Goal: Task Accomplishment & Management: Manage account settings

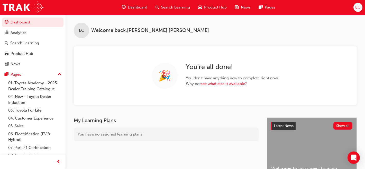
click at [175, 7] on span "Search Learning" at bounding box center [175, 7] width 29 height 6
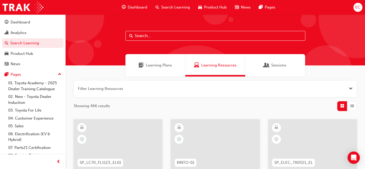
click at [156, 33] on input "text" at bounding box center [215, 36] width 180 height 10
type input "in action"
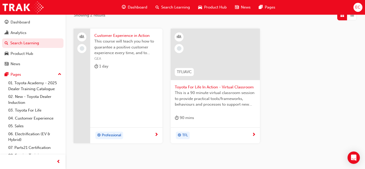
scroll to position [91, 0]
click at [205, 84] on span "Toyota For Life In Action - Virtual Classroom" at bounding box center [215, 87] width 81 height 6
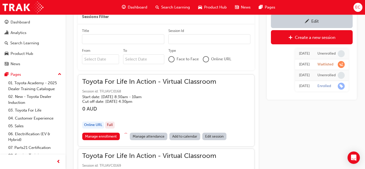
scroll to position [334, 0]
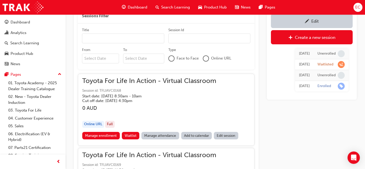
click at [152, 135] on link "Manage attendance" at bounding box center [160, 135] width 38 height 7
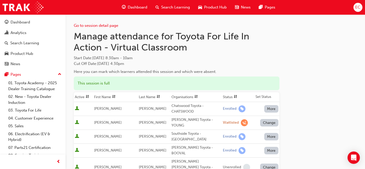
click at [109, 96] on th "First Name" at bounding box center [115, 97] width 44 height 10
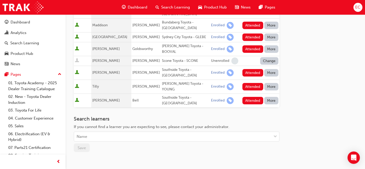
scroll to position [266, 0]
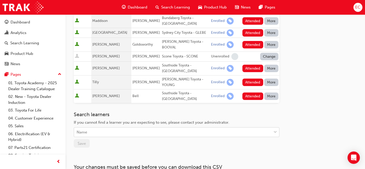
click at [147, 127] on div "Name" at bounding box center [172, 131] width 197 height 9
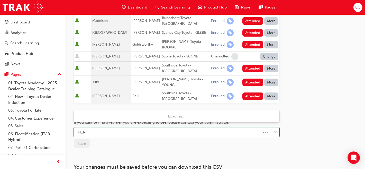
type input "walshe"
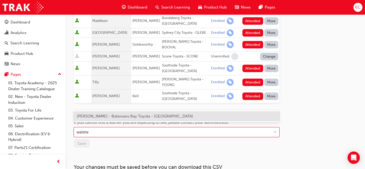
click at [124, 117] on span "Connie Walshe - Batemans Bay Toyota - BATEMANS BAY" at bounding box center [135, 116] width 116 height 5
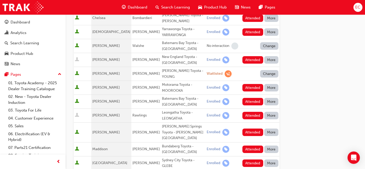
scroll to position [151, 0]
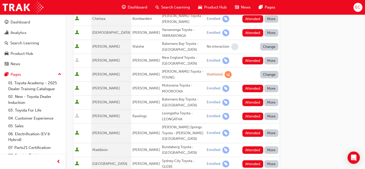
click at [265, 43] on button "Change" at bounding box center [269, 46] width 18 height 7
click at [264, 59] on div "Enrolled" at bounding box center [263, 58] width 15 height 6
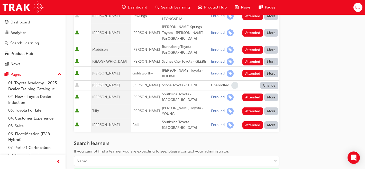
scroll to position [325, 0]
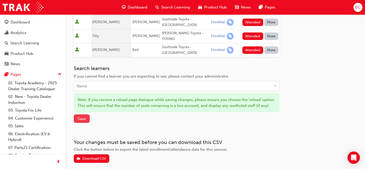
click at [81, 114] on button "Save" at bounding box center [82, 118] width 16 height 8
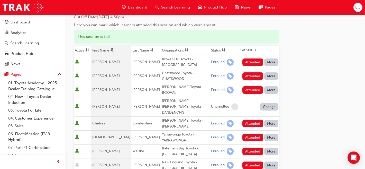
scroll to position [46, 0]
click at [274, 62] on button "More" at bounding box center [271, 61] width 14 height 7
click at [268, 74] on div "Absent" at bounding box center [264, 74] width 12 height 6
click at [258, 74] on button "Attended" at bounding box center [252, 75] width 21 height 7
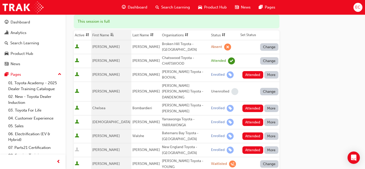
scroll to position [62, 0]
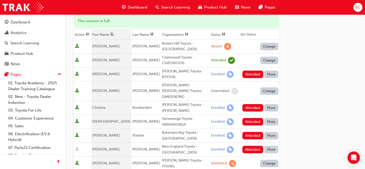
click at [271, 71] on button "More" at bounding box center [271, 73] width 14 height 7
click at [265, 82] on div "Absent" at bounding box center [264, 84] width 12 height 6
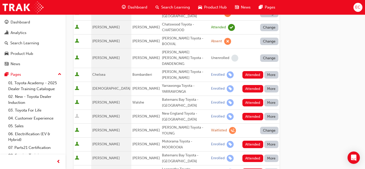
scroll to position [96, 0]
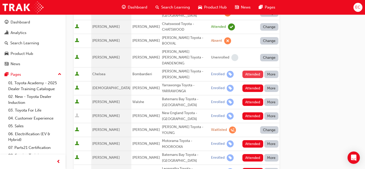
click at [253, 70] on button "Attended" at bounding box center [252, 73] width 21 height 7
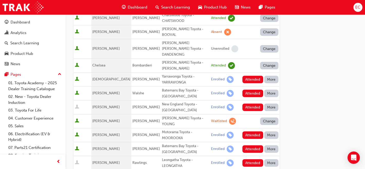
scroll to position [108, 0]
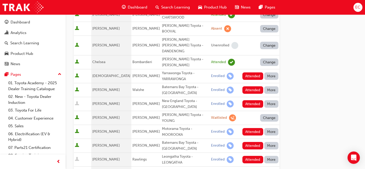
click at [270, 72] on button "More" at bounding box center [271, 75] width 14 height 7
click at [265, 78] on div "Absent" at bounding box center [264, 78] width 12 height 6
click at [249, 86] on button "Attended" at bounding box center [252, 89] width 21 height 7
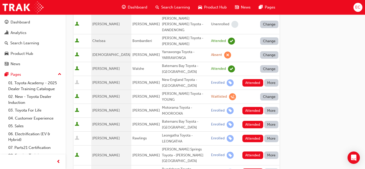
scroll to position [129, 0]
click at [267, 79] on button "More" at bounding box center [271, 82] width 14 height 7
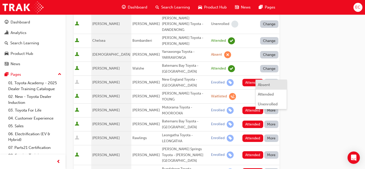
click at [263, 87] on div "Absent" at bounding box center [264, 85] width 12 height 6
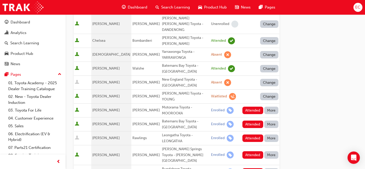
scroll to position [146, 0]
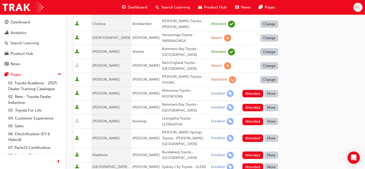
click at [271, 90] on button "More" at bounding box center [271, 93] width 14 height 7
click at [263, 90] on div "Absent" at bounding box center [264, 92] width 12 height 6
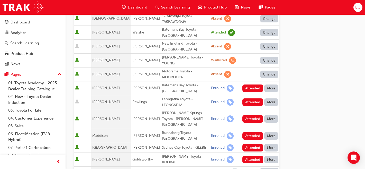
scroll to position [168, 0]
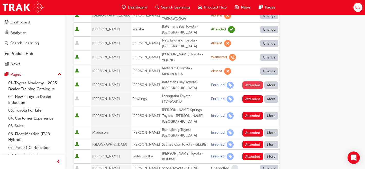
click at [255, 81] on button "Attended" at bounding box center [252, 84] width 21 height 7
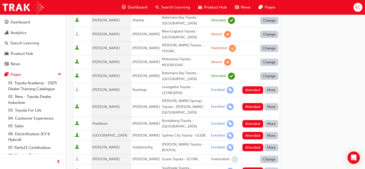
scroll to position [178, 0]
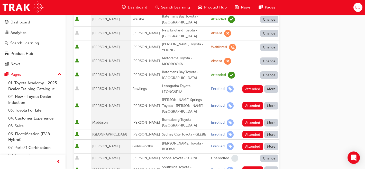
click at [274, 85] on button "More" at bounding box center [271, 88] width 14 height 7
click at [263, 86] on div "Absent" at bounding box center [264, 87] width 12 height 6
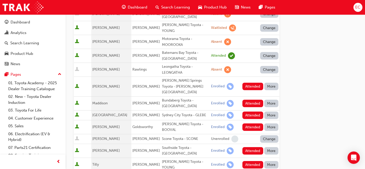
scroll to position [204, 0]
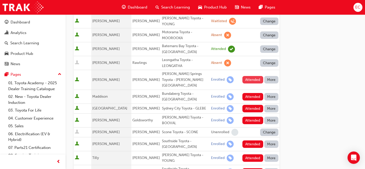
click at [253, 76] on button "Attended" at bounding box center [252, 79] width 21 height 7
click at [253, 93] on button "Attended" at bounding box center [252, 96] width 21 height 7
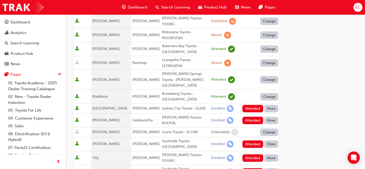
click at [273, 105] on button "More" at bounding box center [271, 108] width 14 height 7
click at [270, 98] on div "Absent" at bounding box center [271, 100] width 27 height 6
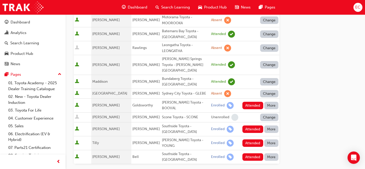
scroll to position [226, 0]
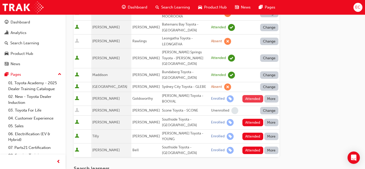
click at [254, 95] on button "Attended" at bounding box center [252, 98] width 21 height 7
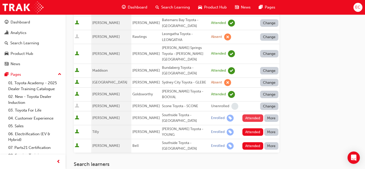
click at [248, 114] on button "Attended" at bounding box center [252, 117] width 21 height 7
click at [250, 128] on button "Attended" at bounding box center [252, 131] width 21 height 7
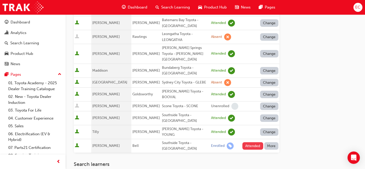
click at [251, 142] on button "Attended" at bounding box center [252, 145] width 21 height 7
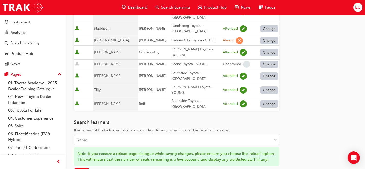
scroll to position [273, 0]
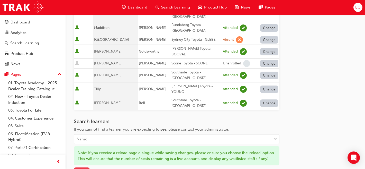
click at [78, 168] on span "Save" at bounding box center [82, 171] width 8 height 5
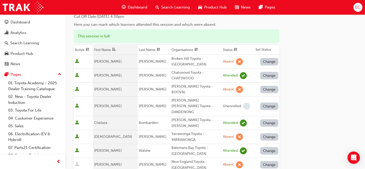
scroll to position [0, 0]
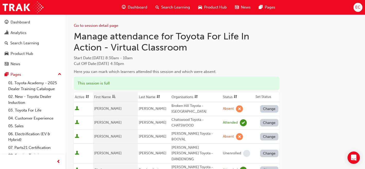
click at [269, 106] on button "Change" at bounding box center [269, 108] width 18 height 7
click at [268, 139] on div "Unenrolled" at bounding box center [266, 140] width 20 height 6
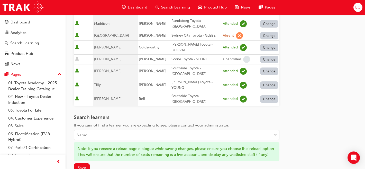
scroll to position [290, 0]
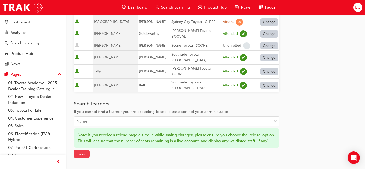
click at [83, 151] on span "Save" at bounding box center [82, 153] width 8 height 5
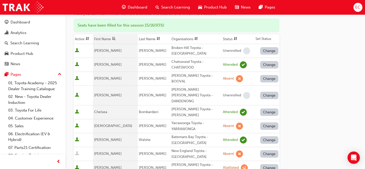
scroll to position [0, 0]
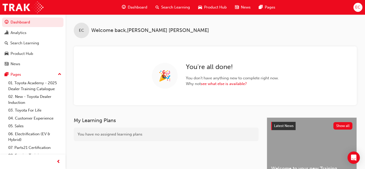
click at [177, 8] on span "Search Learning" at bounding box center [175, 7] width 29 height 6
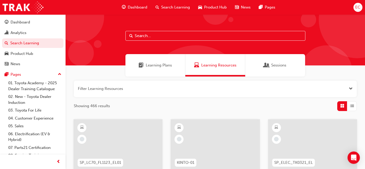
click at [169, 36] on input "text" at bounding box center [215, 36] width 180 height 10
type input "in action"
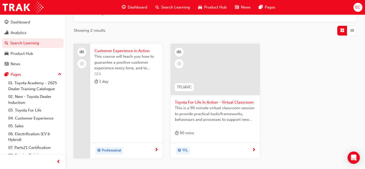
scroll to position [78, 0]
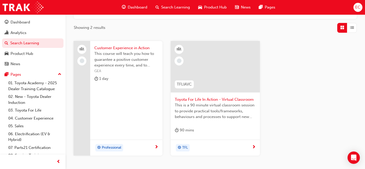
click at [190, 100] on span "Toyota For Life In Action - Virtual Classroom" at bounding box center [215, 99] width 81 height 6
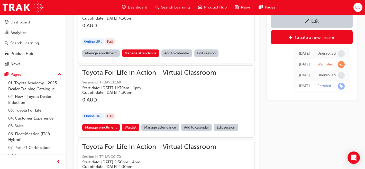
scroll to position [416, 0]
click at [166, 127] on link "Manage attendance" at bounding box center [160, 126] width 38 height 7
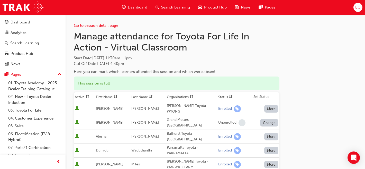
click at [111, 95] on th "First Name" at bounding box center [112, 97] width 35 height 10
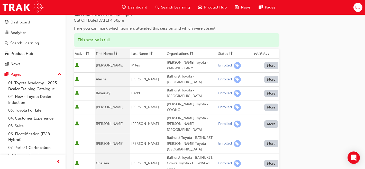
scroll to position [68, 0]
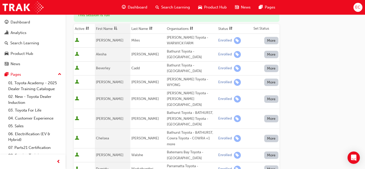
click at [269, 151] on button "More" at bounding box center [271, 154] width 14 height 7
click at [263, 149] on div "Unenrolled" at bounding box center [268, 149] width 20 height 6
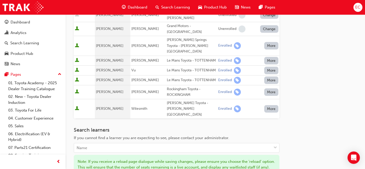
scroll to position [250, 0]
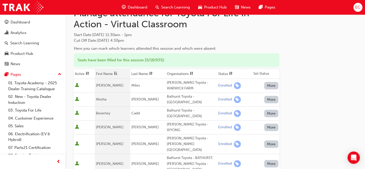
scroll to position [0, 0]
